Goal: Transaction & Acquisition: Purchase product/service

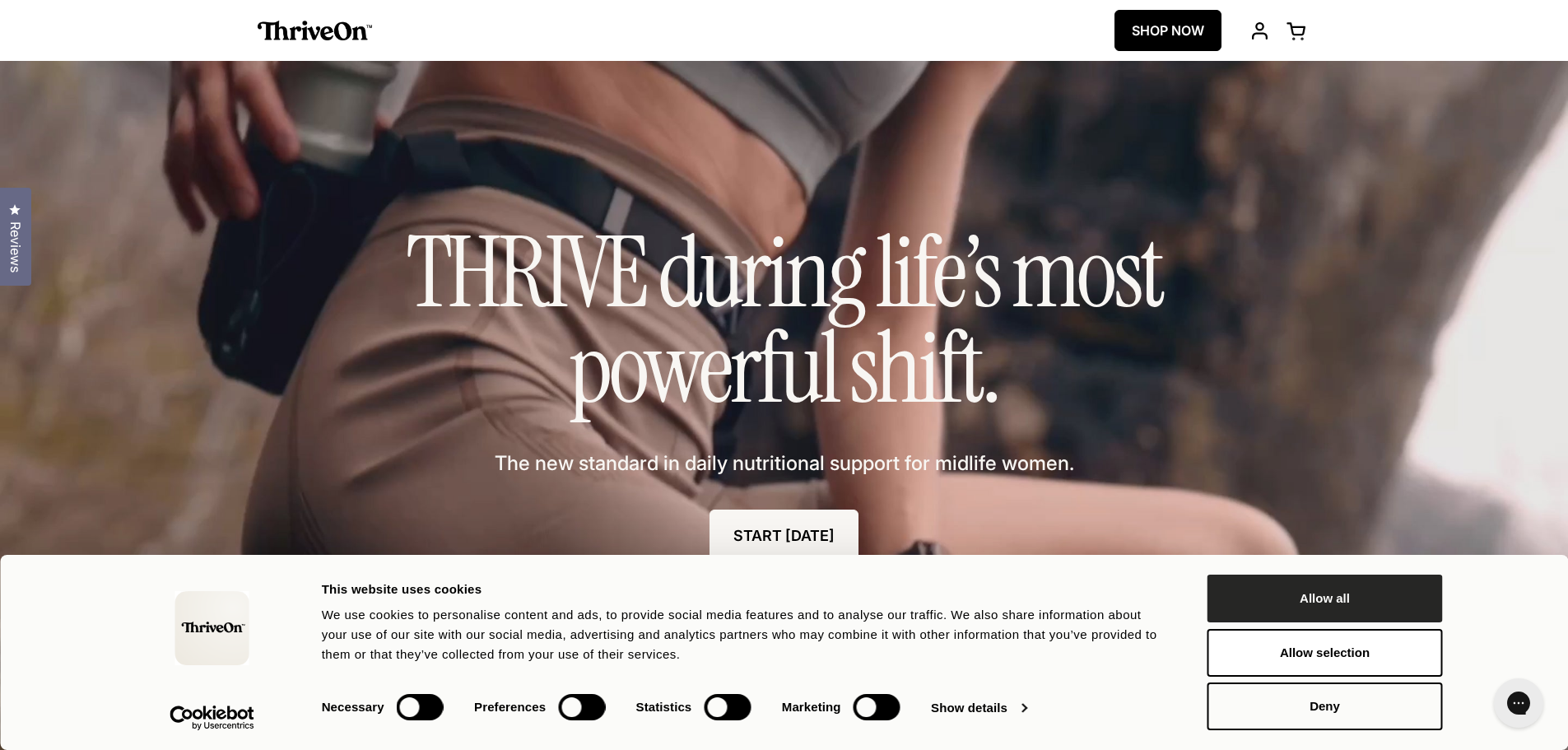
click at [1332, 597] on button "Allow all" at bounding box center [1325, 599] width 235 height 48
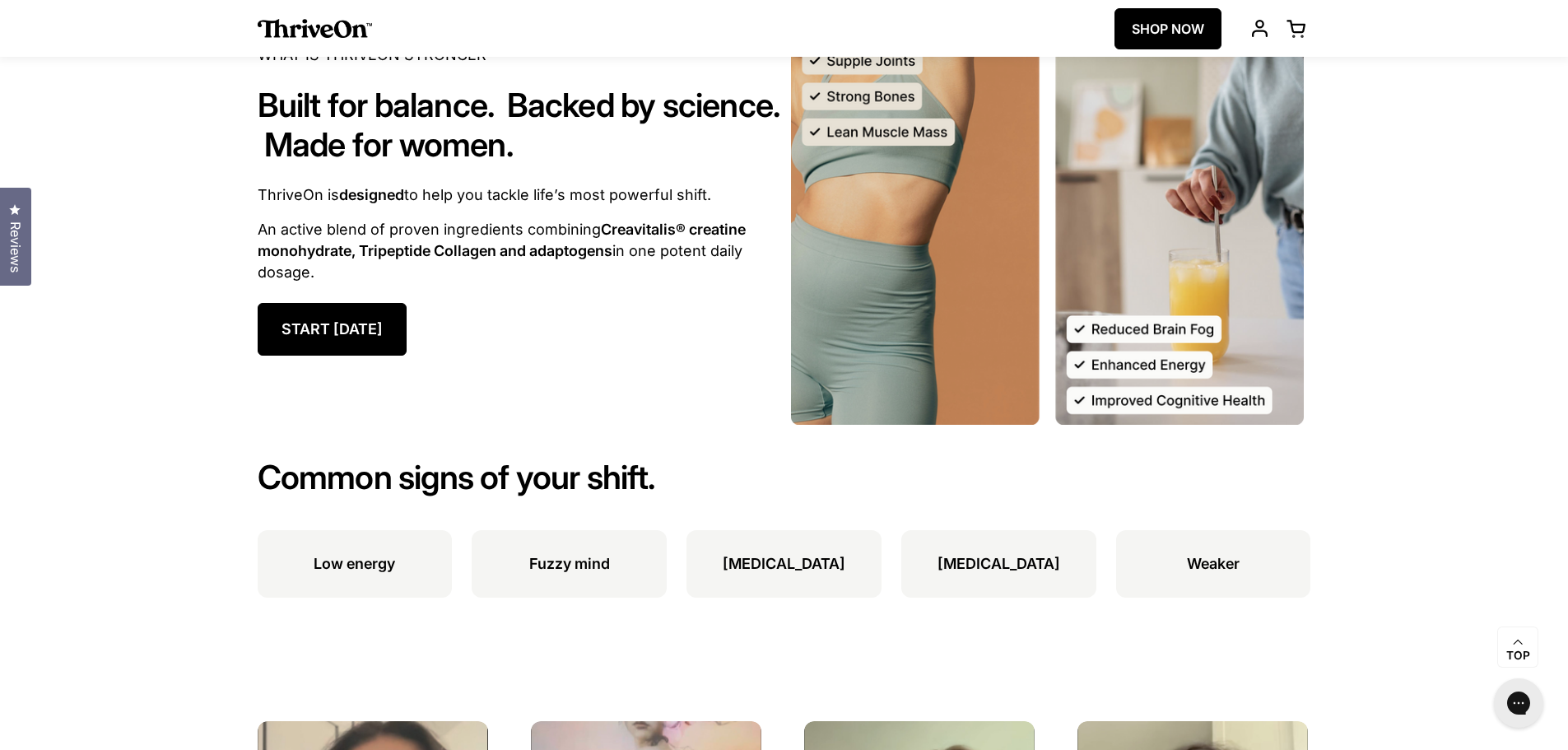
scroll to position [1811, 0]
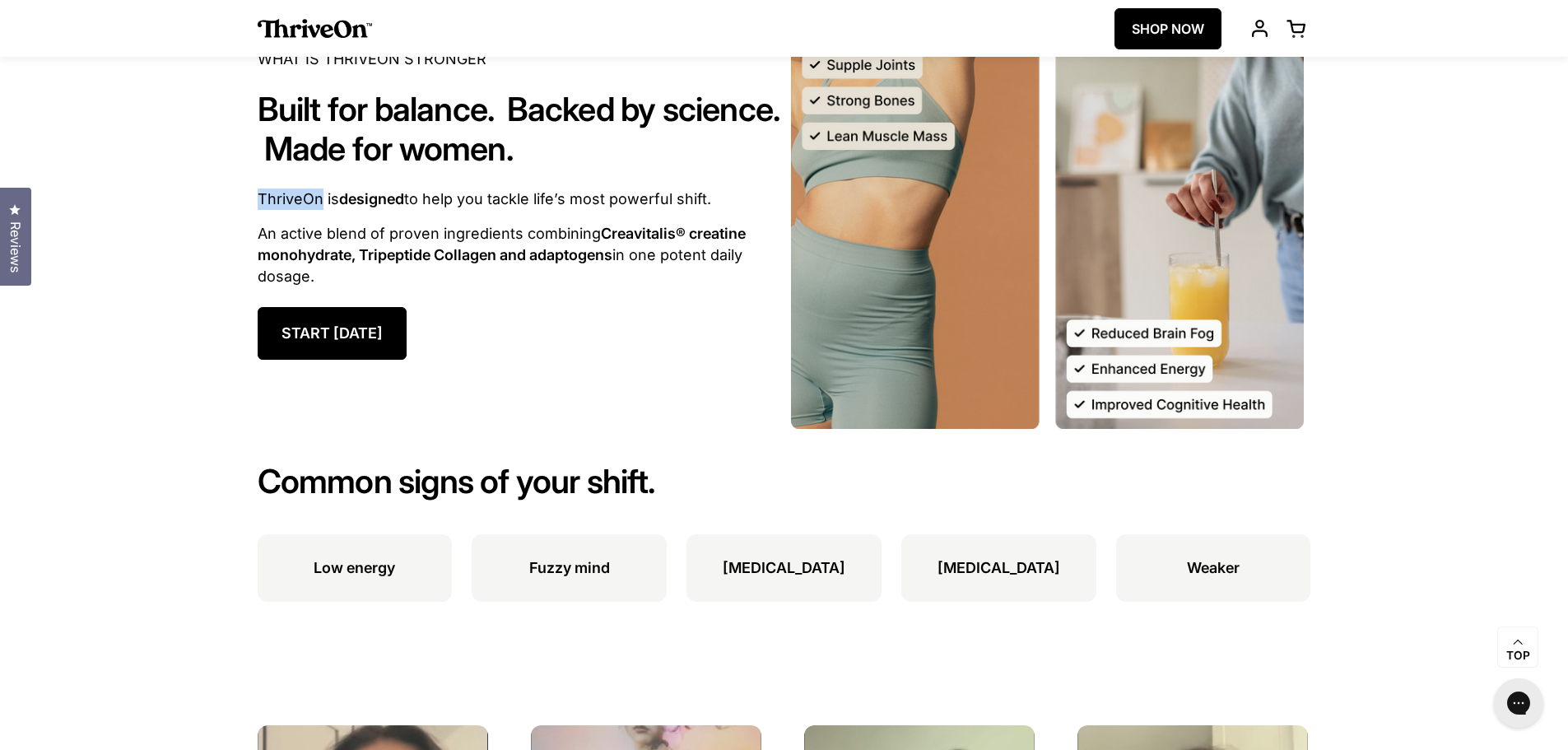
drag, startPoint x: 260, startPoint y: 204, endPoint x: 319, endPoint y: 207, distance: 59.1
click at [319, 207] on p "ThriveOn is designed to help you tackle life’s most powerful shift." at bounding box center [521, 199] width 526 height 21
copy p "ThriveOn"
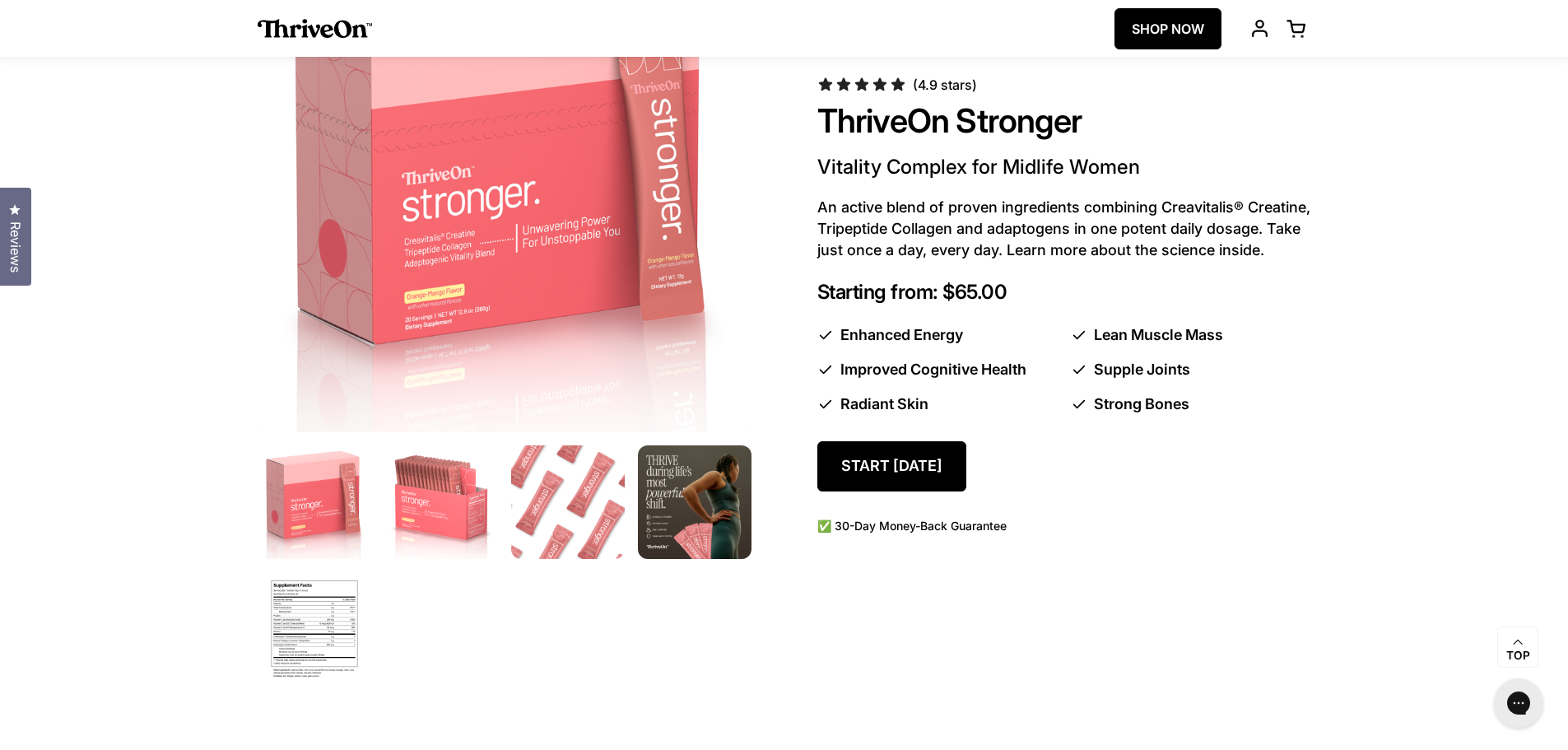
scroll to position [906, 0]
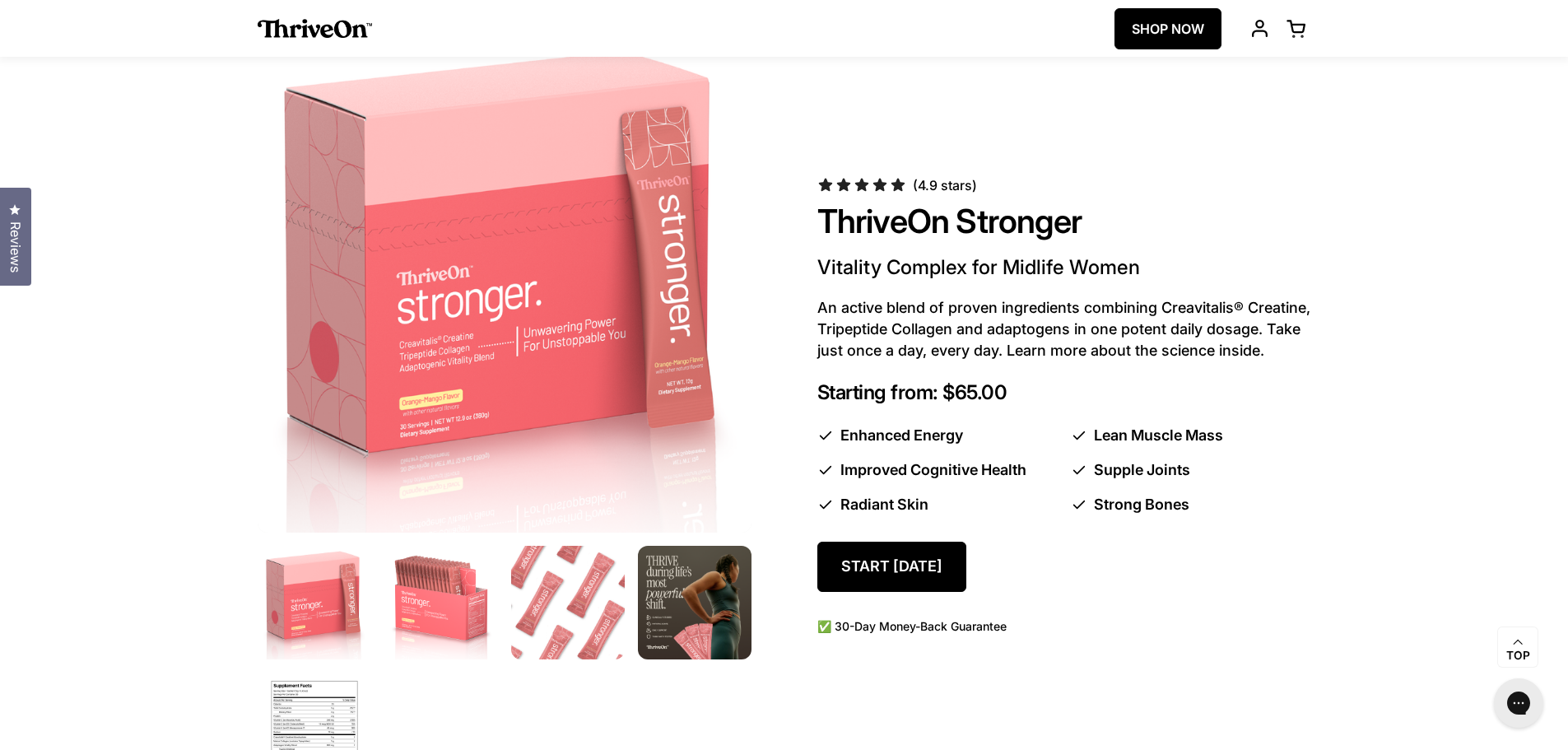
click at [697, 369] on img at bounding box center [504, 286] width 519 height 519
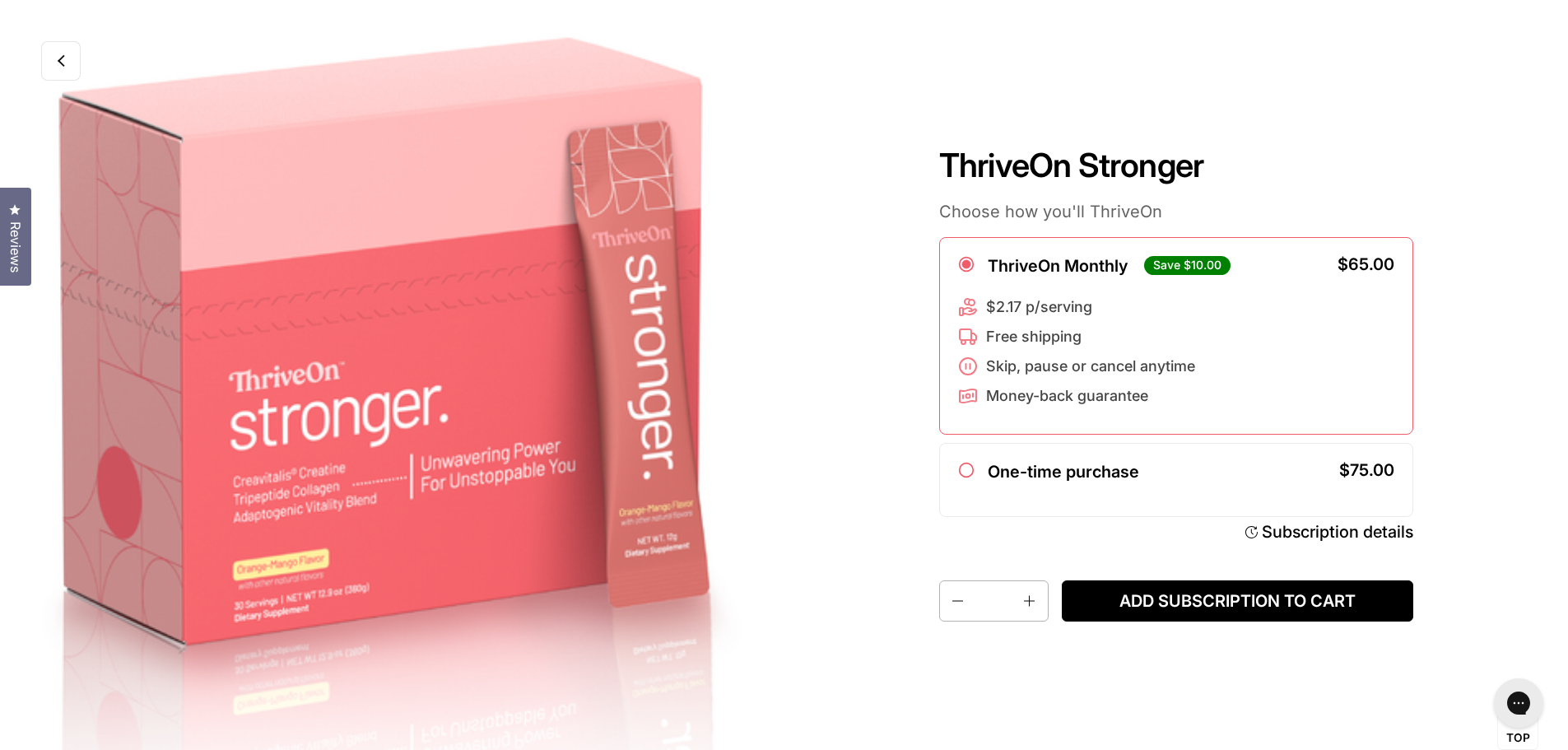
scroll to position [34, 0]
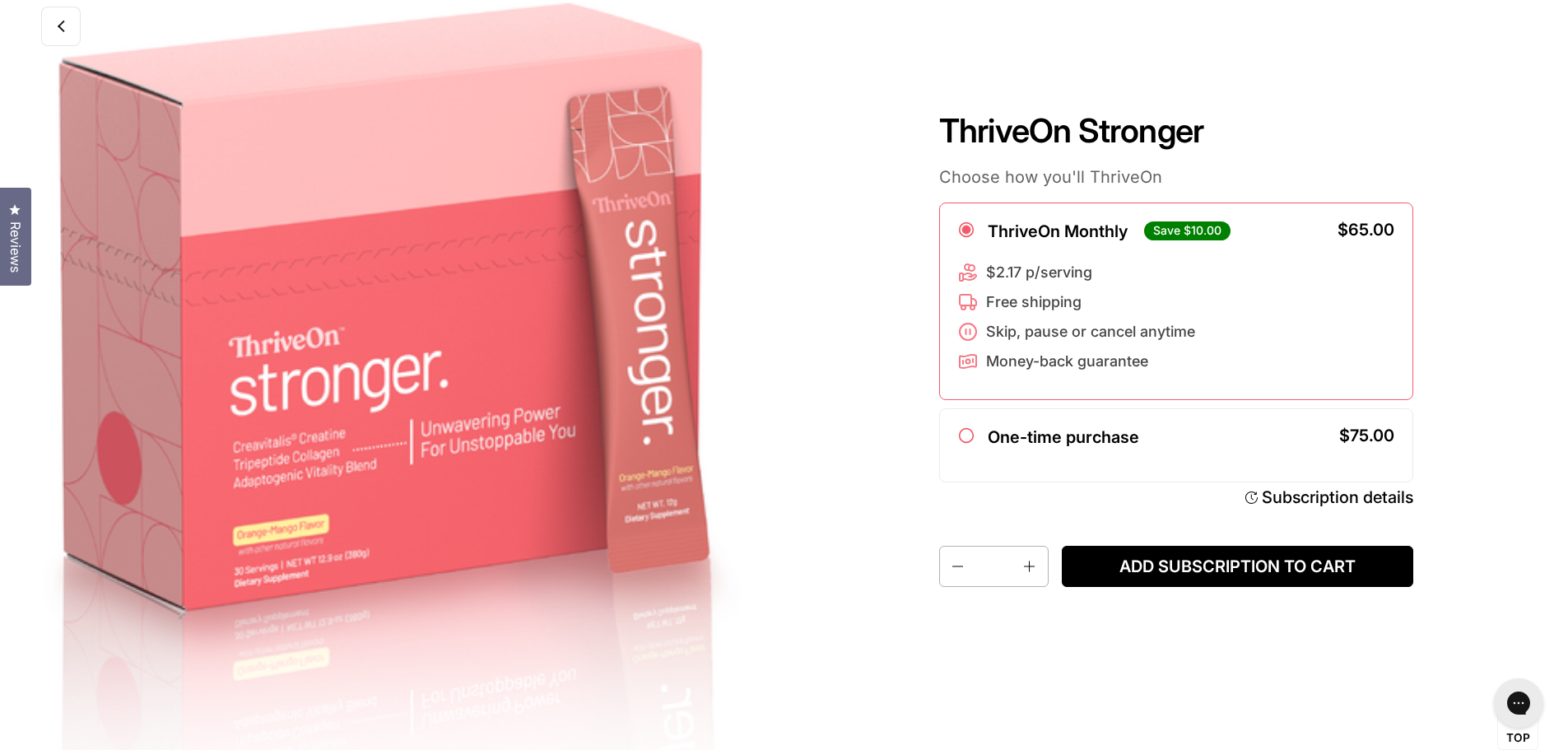
click at [77, 44] on link at bounding box center [60, 26] width 39 height 39
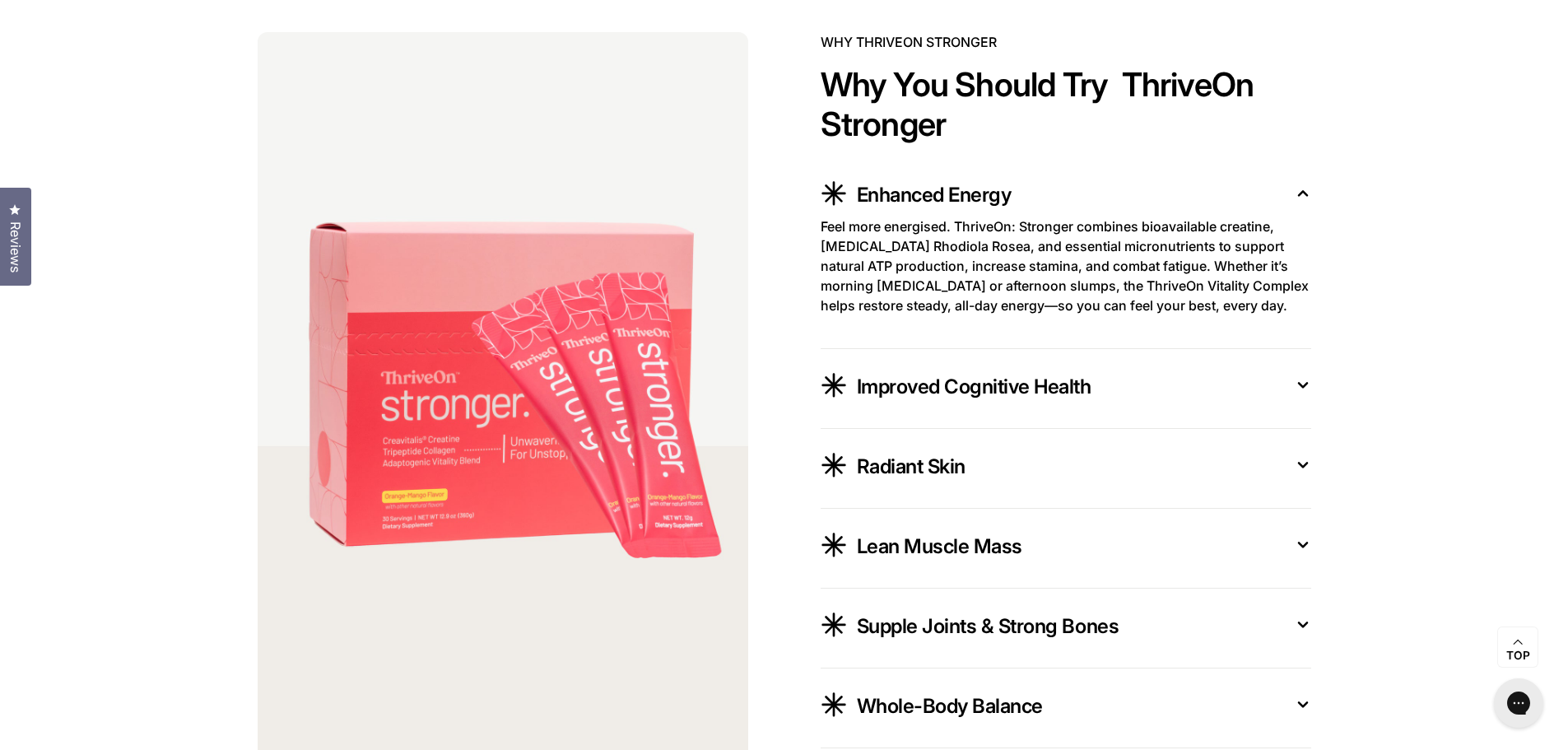
scroll to position [2965, 0]
